Goal: Navigation & Orientation: Find specific page/section

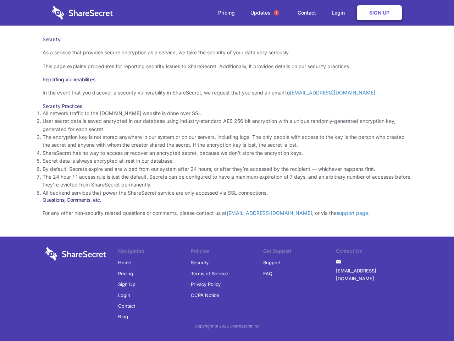
click at [227, 170] on li "By default, Secrets expire and are wiped from our system after 24 hours, or aft…" at bounding box center [227, 169] width 369 height 8
click at [276, 13] on span "1" at bounding box center [276, 13] width 6 height 6
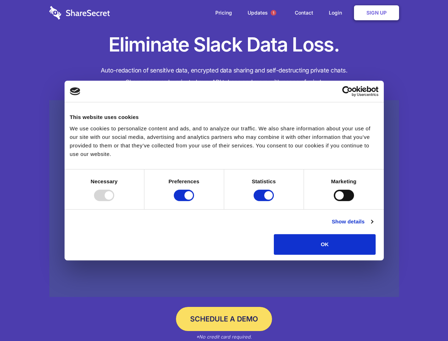
click at [114, 201] on div at bounding box center [104, 194] width 20 height 11
click at [194, 201] on input "Preferences" at bounding box center [184, 194] width 20 height 11
checkbox input "false"
click at [265, 201] on input "Statistics" at bounding box center [264, 194] width 20 height 11
checkbox input "false"
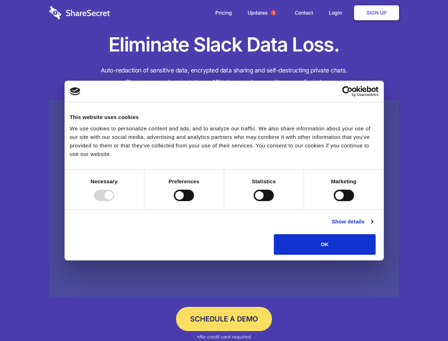
click at [334, 201] on input "Marketing" at bounding box center [344, 194] width 20 height 11
checkbox input "true"
click at [373, 226] on link "Show details" at bounding box center [352, 221] width 41 height 9
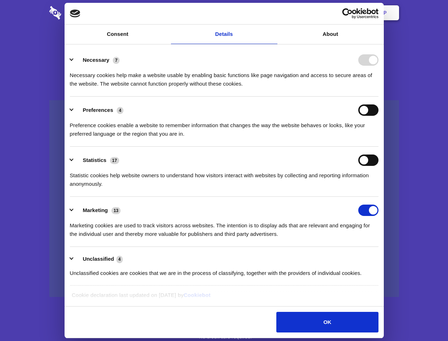
click at [378, 96] on li "Necessary 7 Necessary cookies help make a website usable by enabling basic func…" at bounding box center [224, 71] width 309 height 50
click at [273, 13] on span "1" at bounding box center [274, 13] width 6 height 6
